Goal: Communication & Community: Answer question/provide support

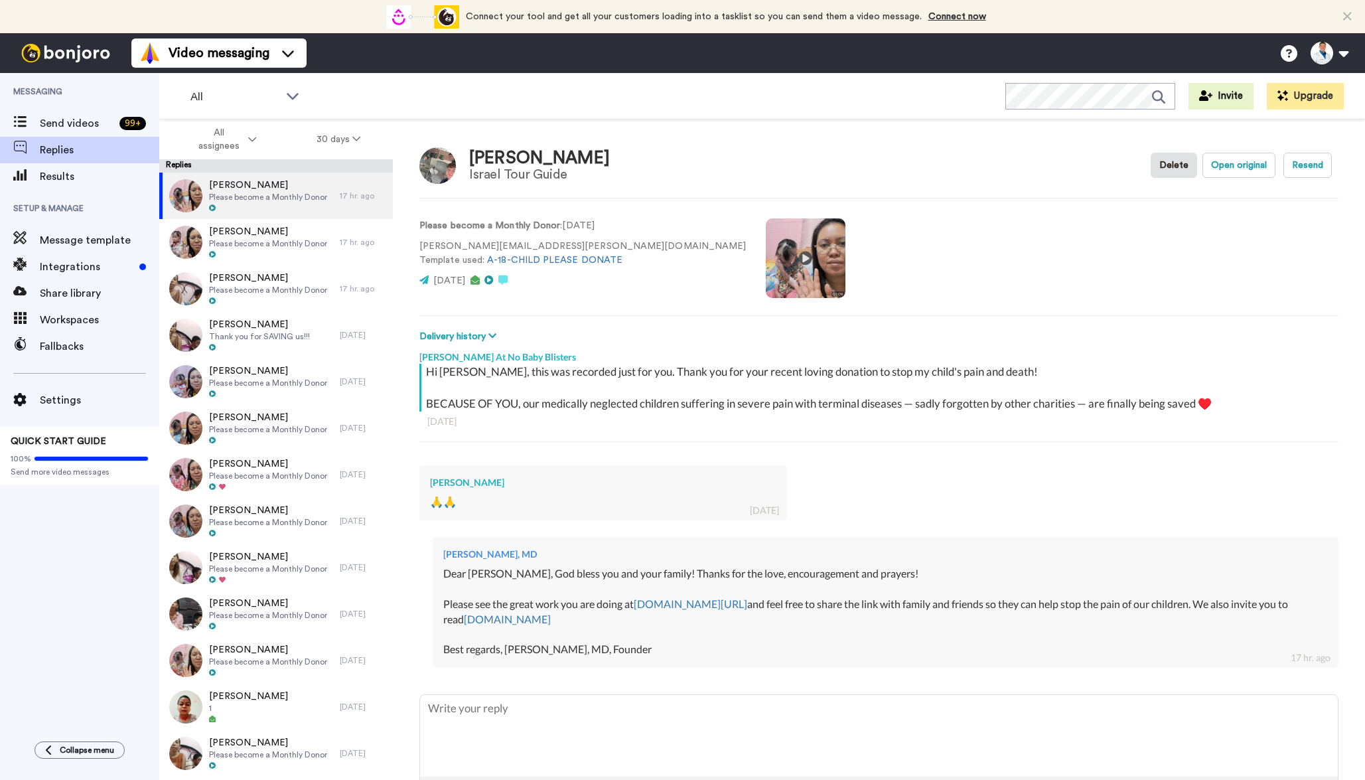
type textarea "x"
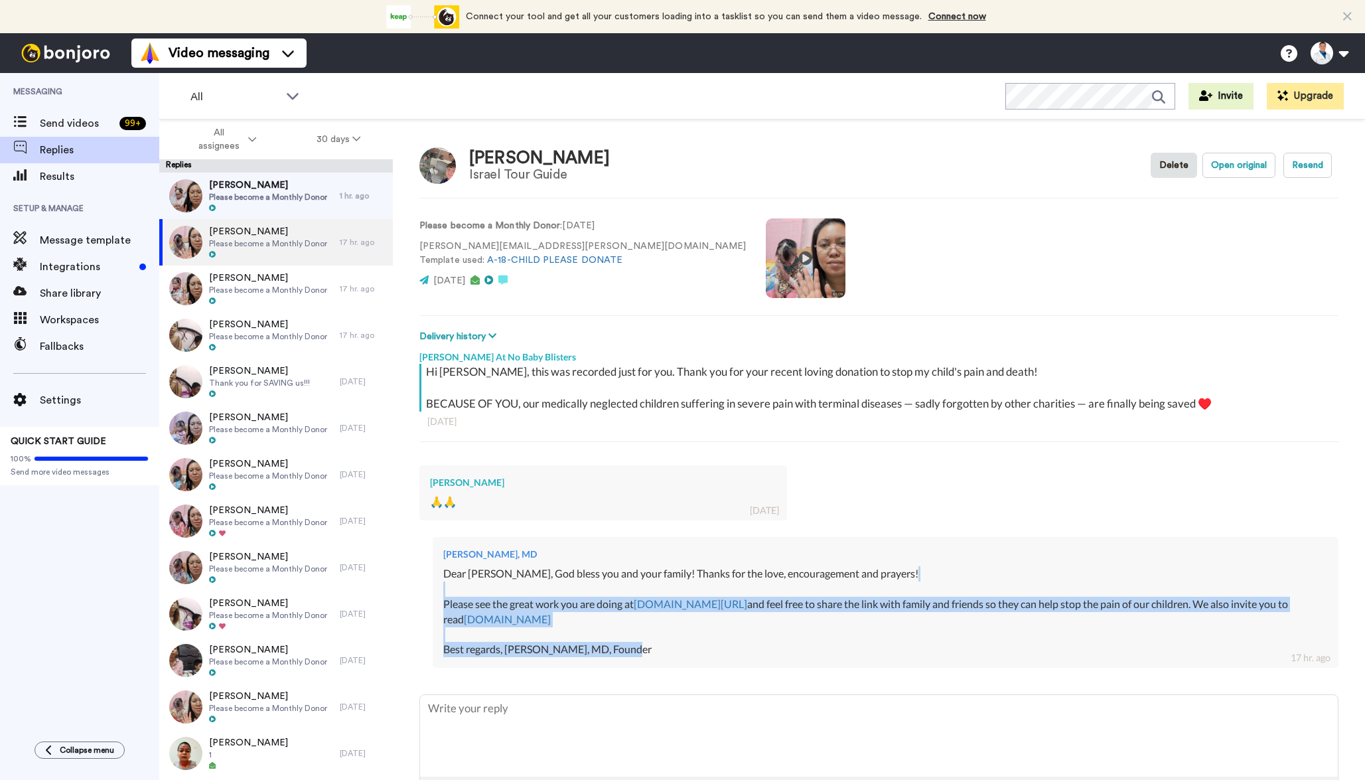
drag, startPoint x: 638, startPoint y: 646, endPoint x: 449, endPoint y: 577, distance: 201.9
click at [453, 581] on div "Dear [PERSON_NAME], God bless you and your family! Thanks for the love, encoura…" at bounding box center [885, 611] width 884 height 91
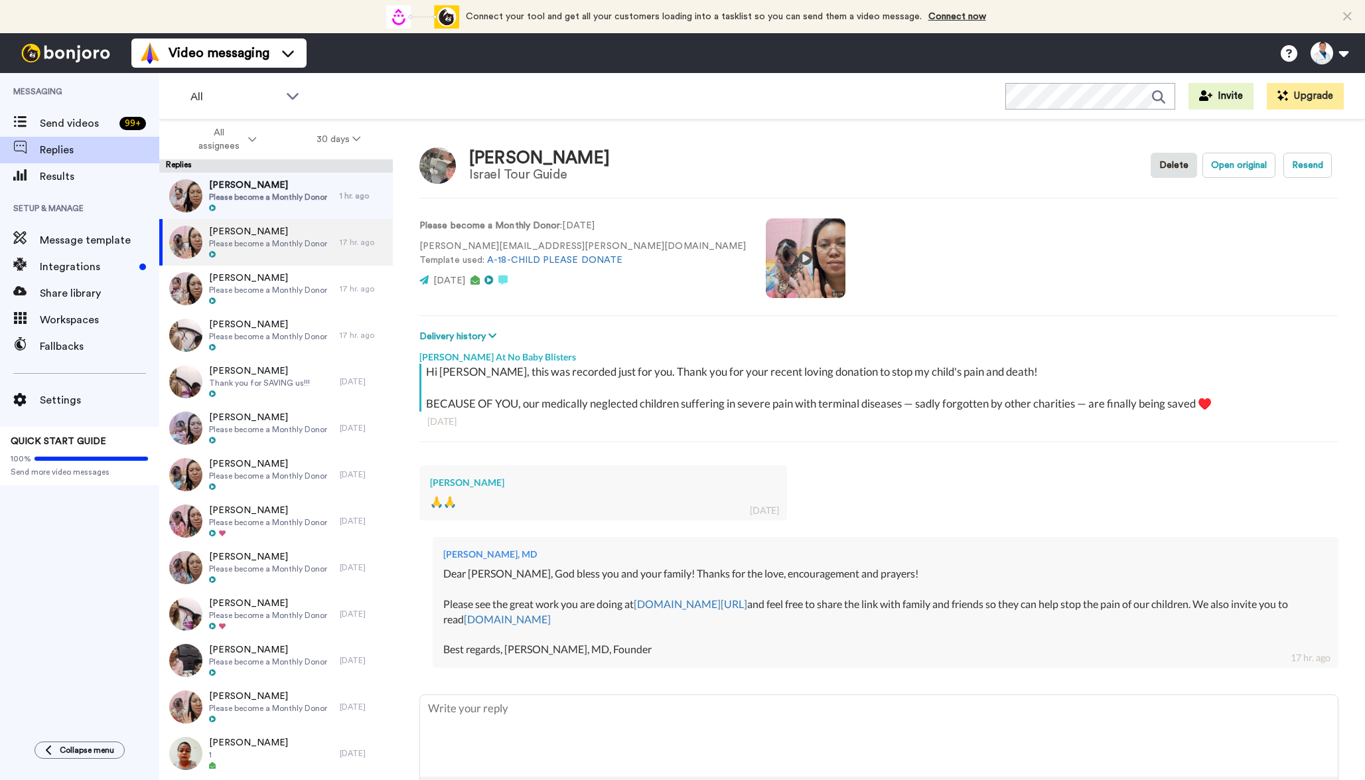
click at [448, 577] on div "Dear [PERSON_NAME], God bless you and your family! Thanks for the love, encoura…" at bounding box center [885, 611] width 884 height 91
click at [445, 573] on div "Dear [PERSON_NAME], God bless you and your family! Thanks for the love, encoura…" at bounding box center [885, 611] width 884 height 91
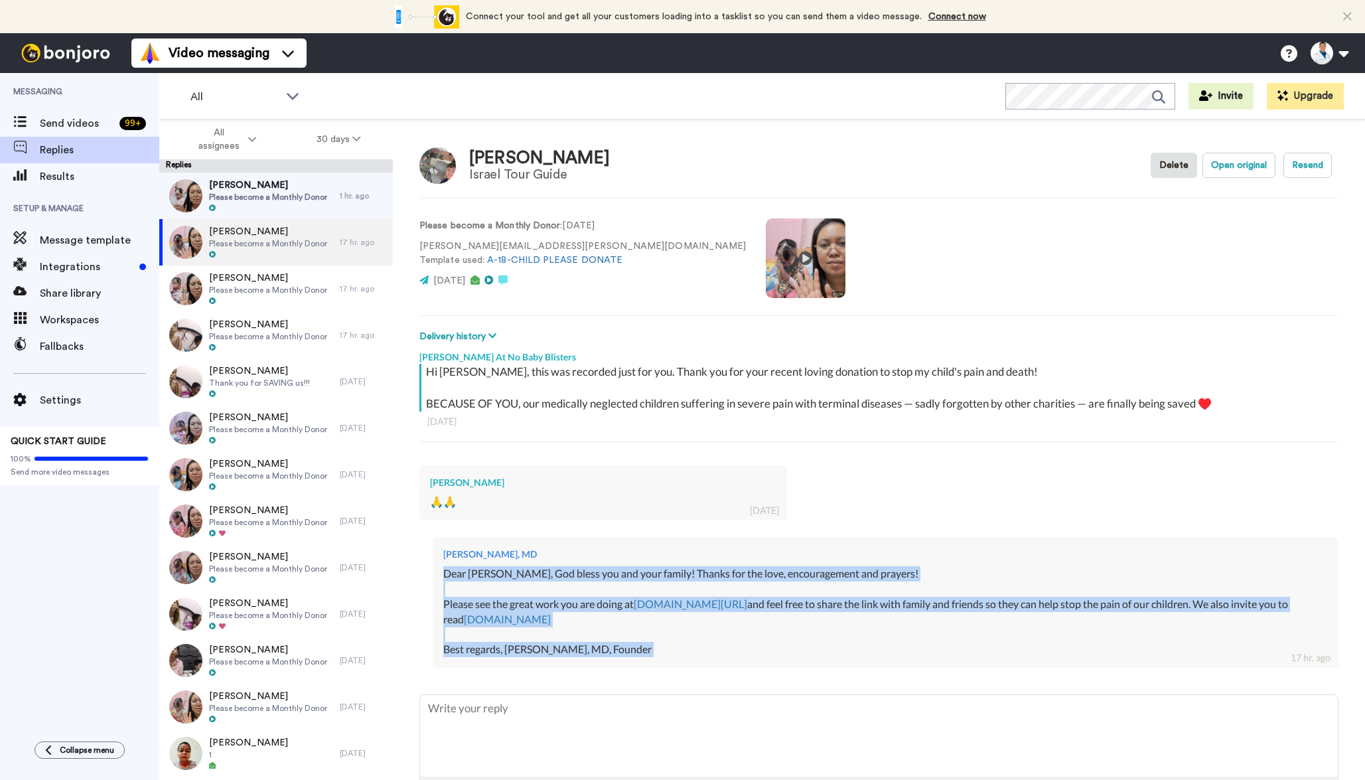
drag, startPoint x: 445, startPoint y: 573, endPoint x: 637, endPoint y: 659, distance: 210.9
click at [637, 659] on div "Dr. Aaron Tabor, MD Dear Edmond, God bless you and your family! Thanks for the …" at bounding box center [886, 602] width 906 height 131
copy div "Dear Edmond, God bless you and your family! Thanks for the love, encouragement …"
click at [303, 190] on span "Rose Platel" at bounding box center [268, 184] width 118 height 13
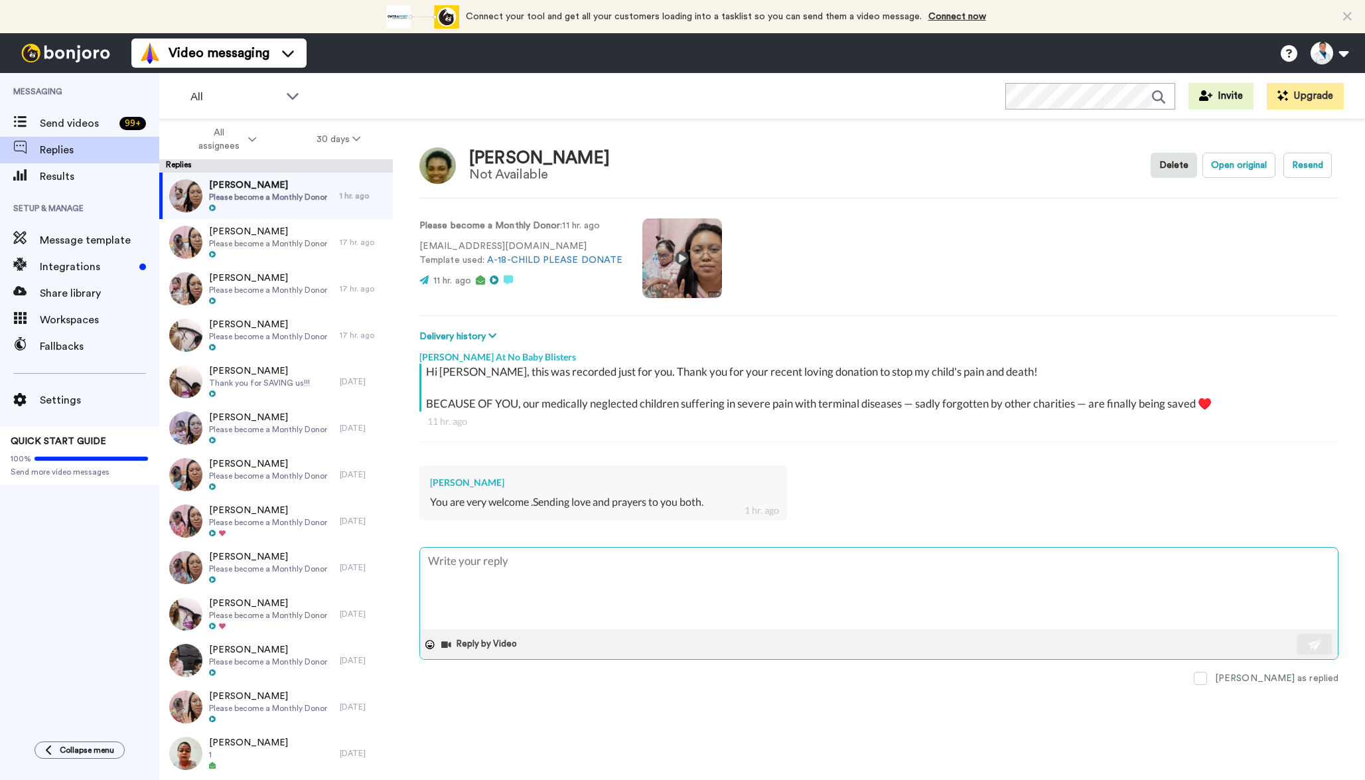
click at [503, 591] on textarea at bounding box center [879, 588] width 918 height 82
type textarea "x"
type textarea "Dear Edmond, God bless you and your family! Thanks for the love, encouragement …"
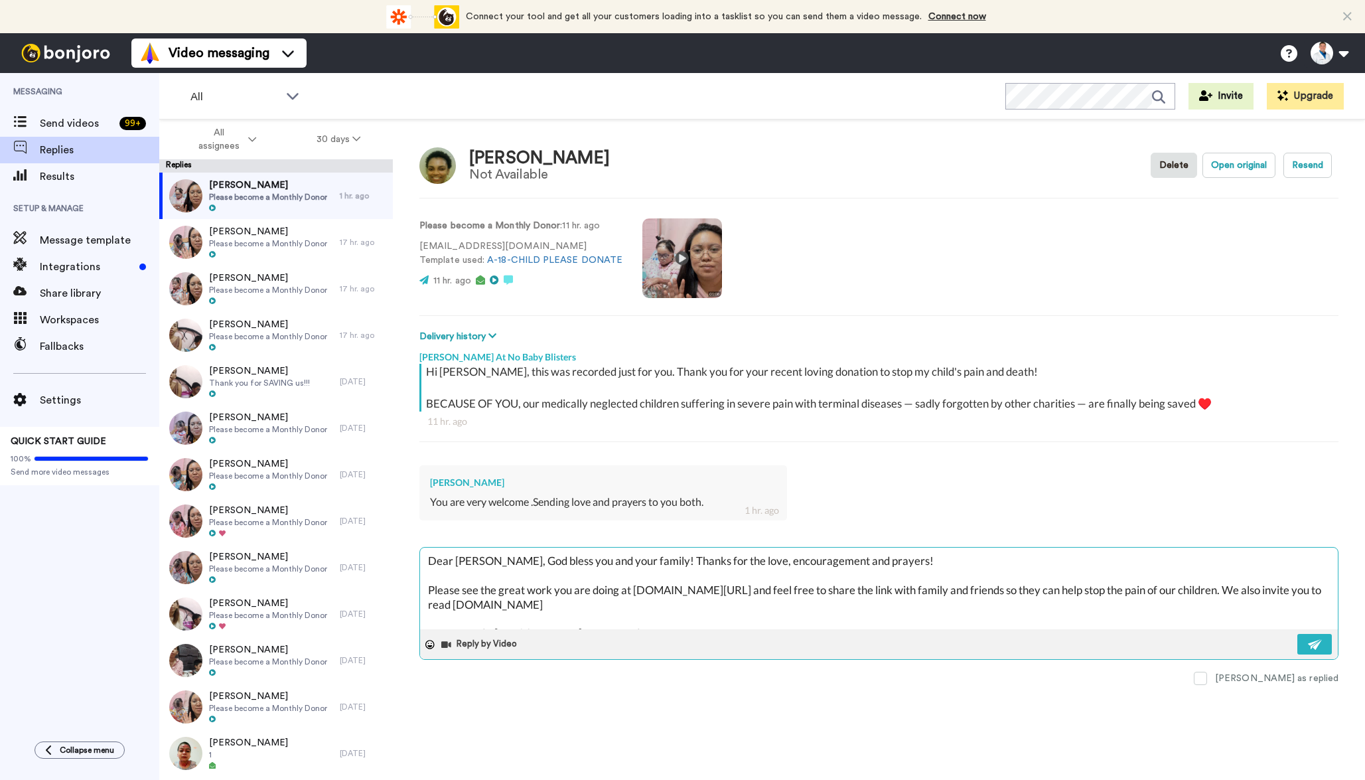
type textarea "x"
type textarea "Dear Edmond, God bless you and your family! Thanks for the love, encouragement …"
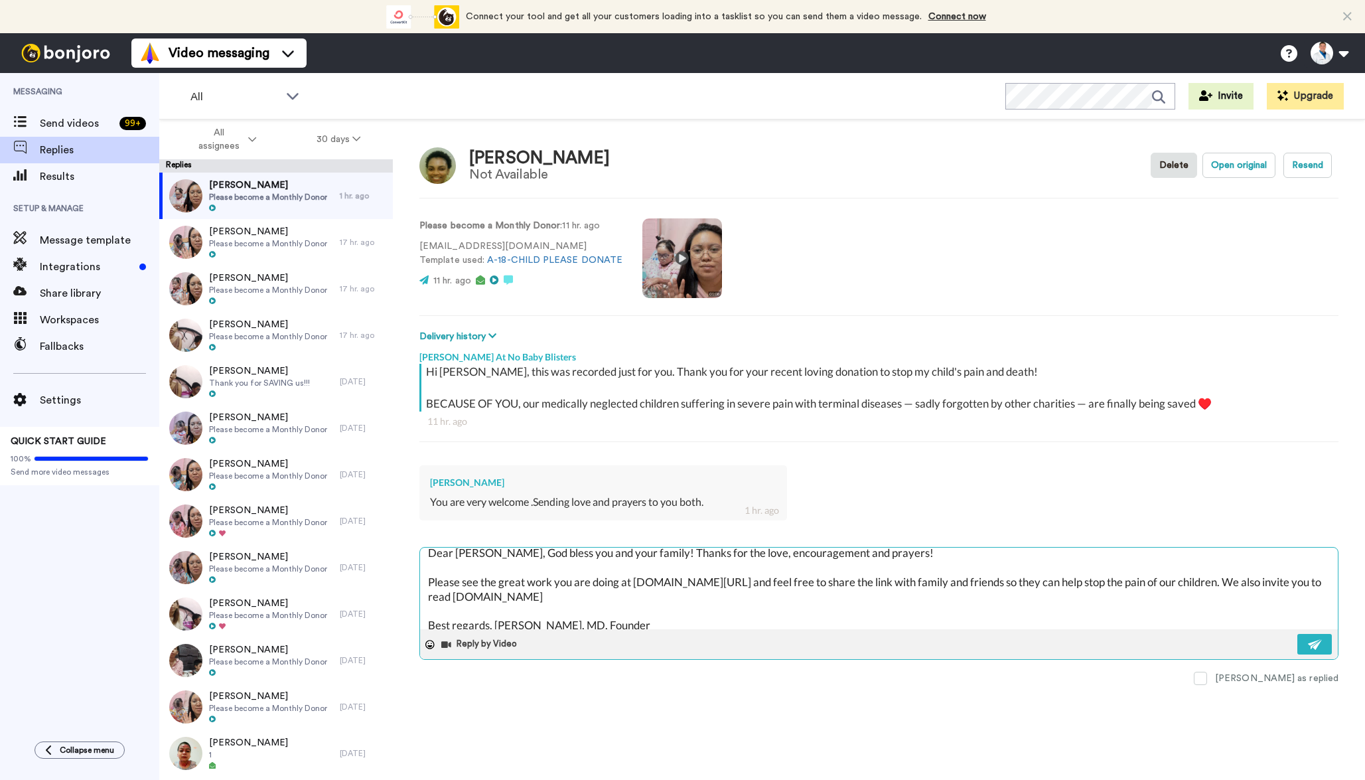
click at [468, 555] on textarea "Dear Edmond, God bless you and your family! Thanks for the love, encouragement …" at bounding box center [879, 588] width 918 height 82
type textarea "x"
type textarea "Dear R, God bless you and your family! Thanks for the love, encouragement and p…"
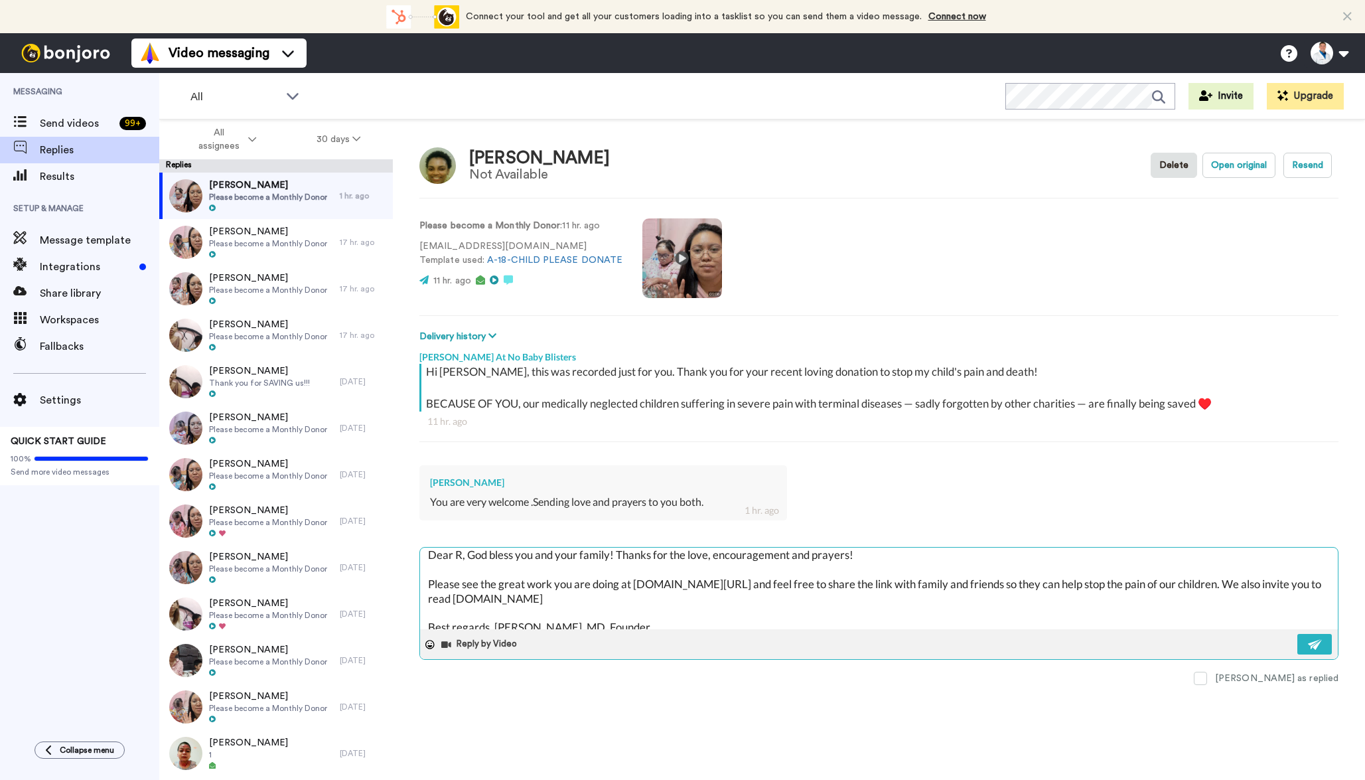
type textarea "x"
type textarea "Dear Ro, God bless you and your family! Thanks for the love, encouragement and …"
type textarea "x"
type textarea "Dear Ros, God bless you and your family! Thanks for the love, encouragement and…"
type textarea "x"
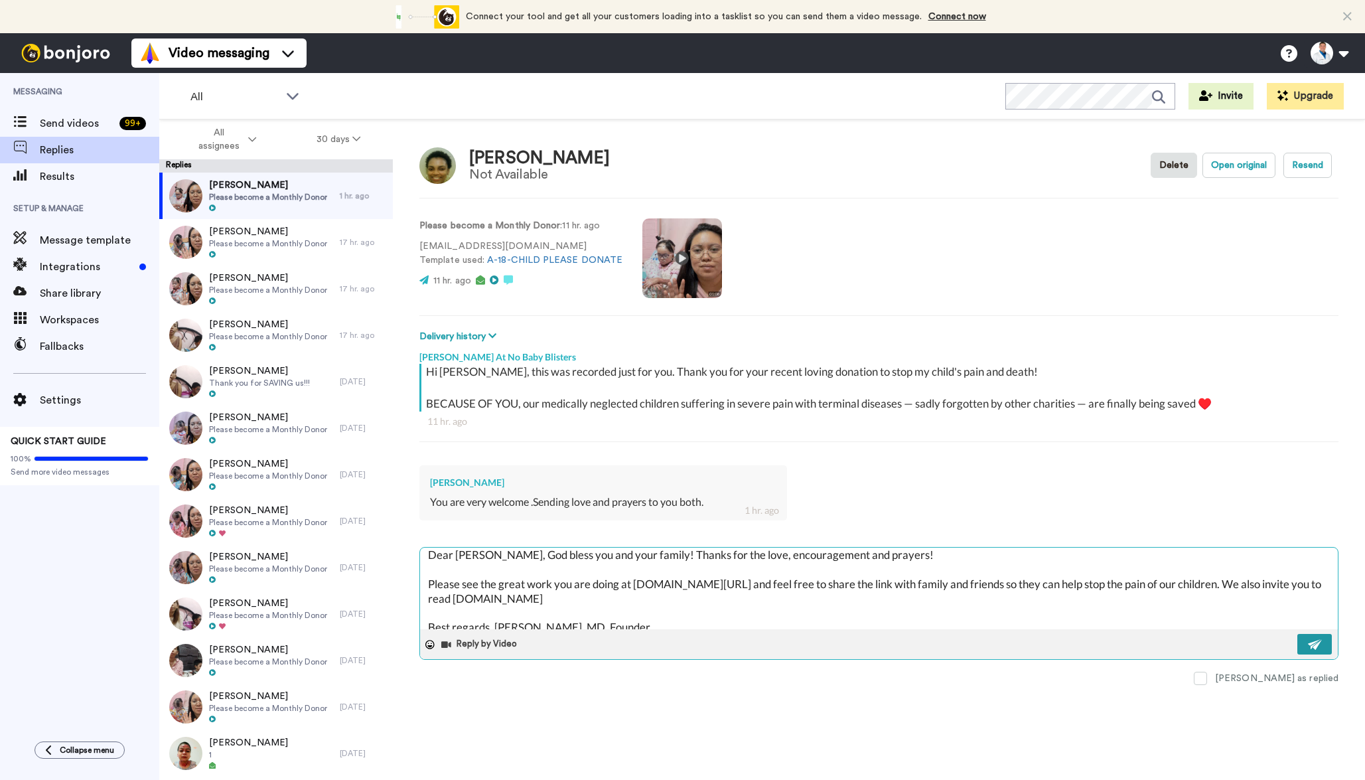
type textarea "Dear Rose, God bless you and your family! Thanks for the love, encouragement an…"
click at [1315, 644] on img at bounding box center [1315, 644] width 15 height 11
type textarea "x"
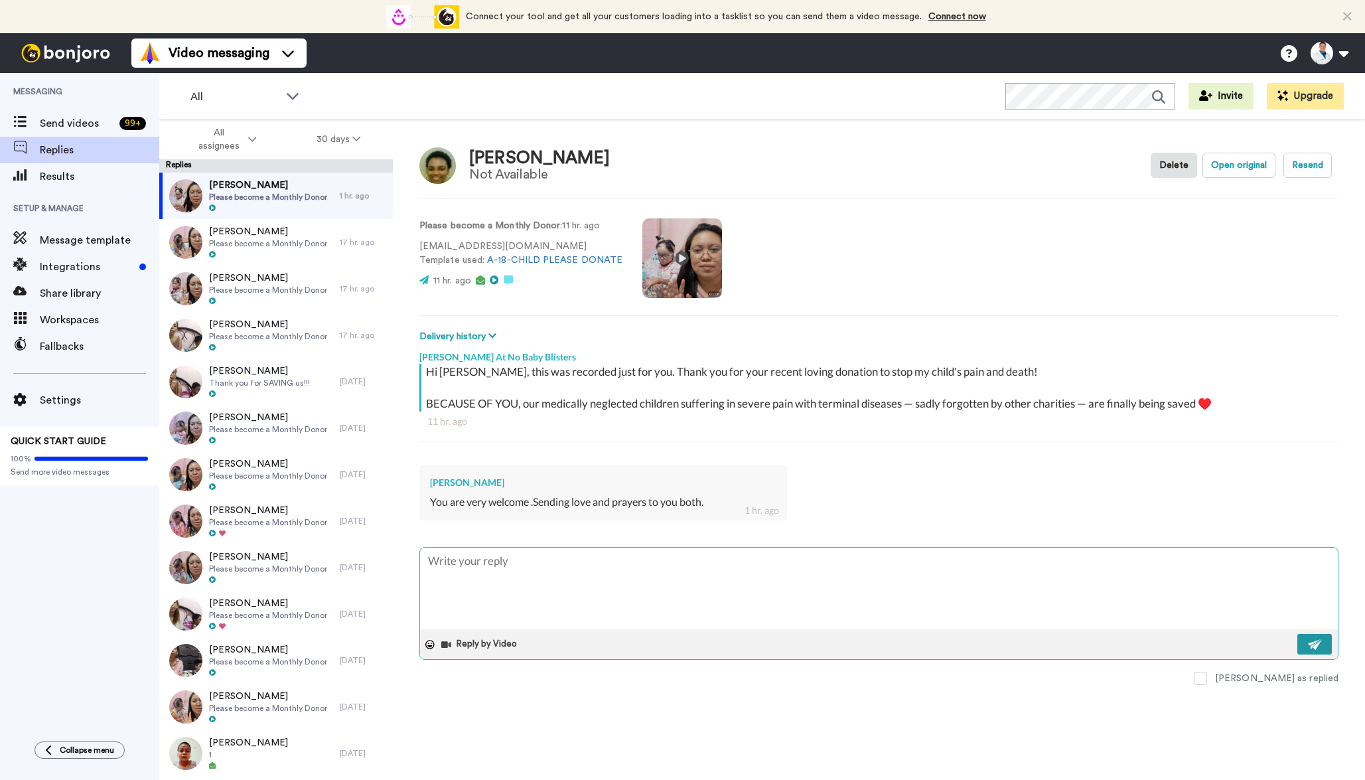
scroll to position [0, 0]
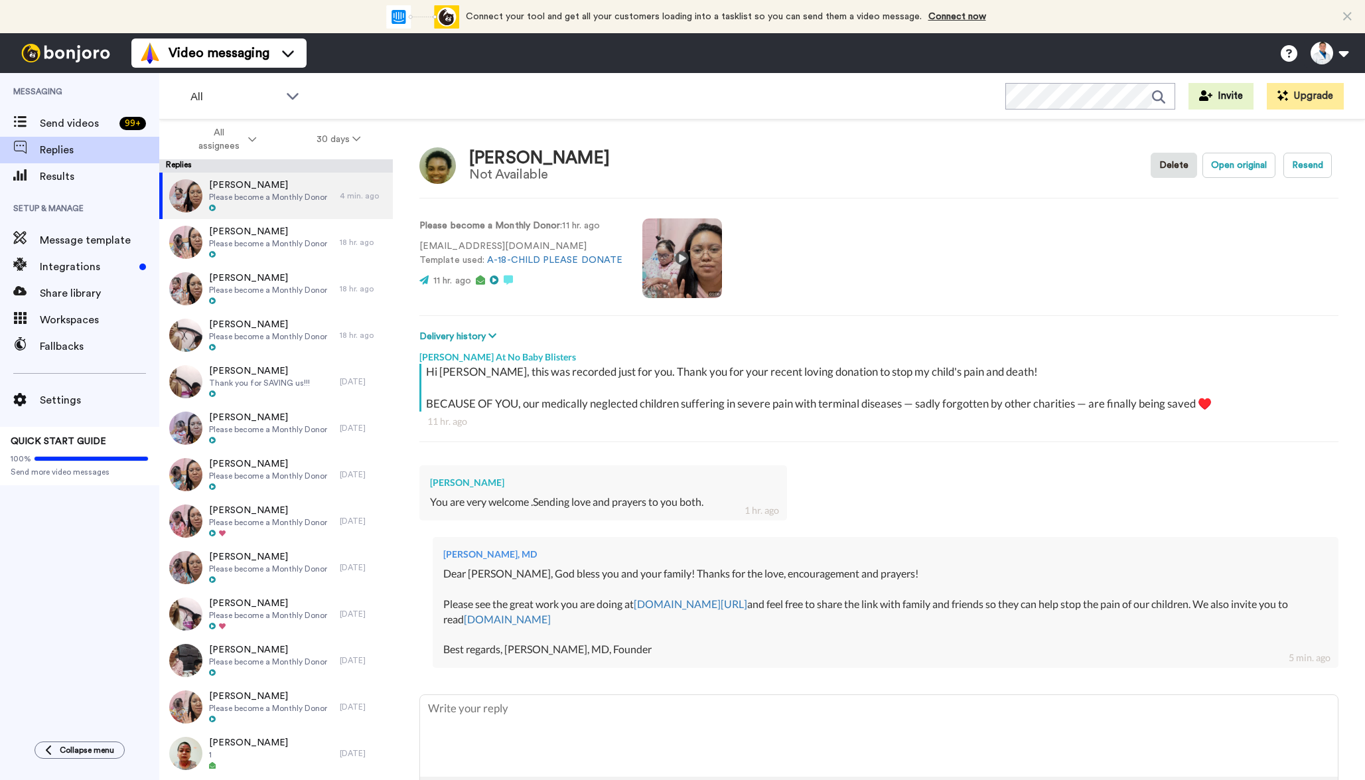
type textarea "x"
